Goal: Find specific page/section: Find specific page/section

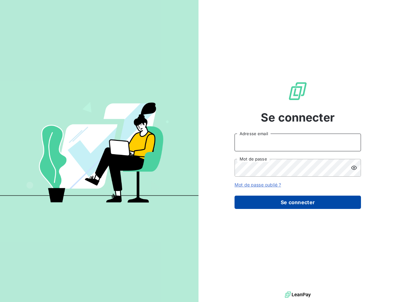
type input "[EMAIL_ADDRESS][DOMAIN_NAME]"
click at [283, 202] on button "Se connecter" at bounding box center [298, 201] width 126 height 13
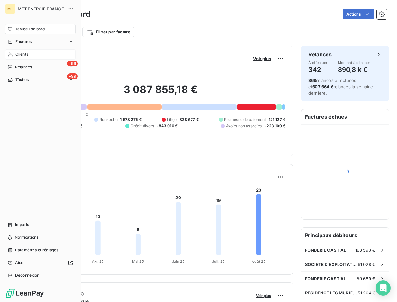
click at [19, 57] on span "Clients" at bounding box center [21, 55] width 13 height 6
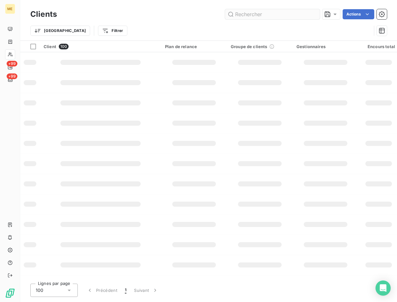
click at [264, 12] on input "text" at bounding box center [272, 14] width 95 height 10
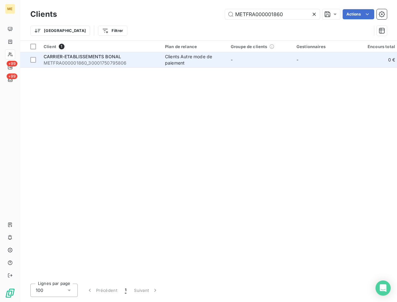
type input "METFRA000001860"
click at [73, 58] on span "CARRIER-ETABLISSEMENTS BONAL" at bounding box center [82, 56] width 77 height 5
